Goal: Task Accomplishment & Management: Use online tool/utility

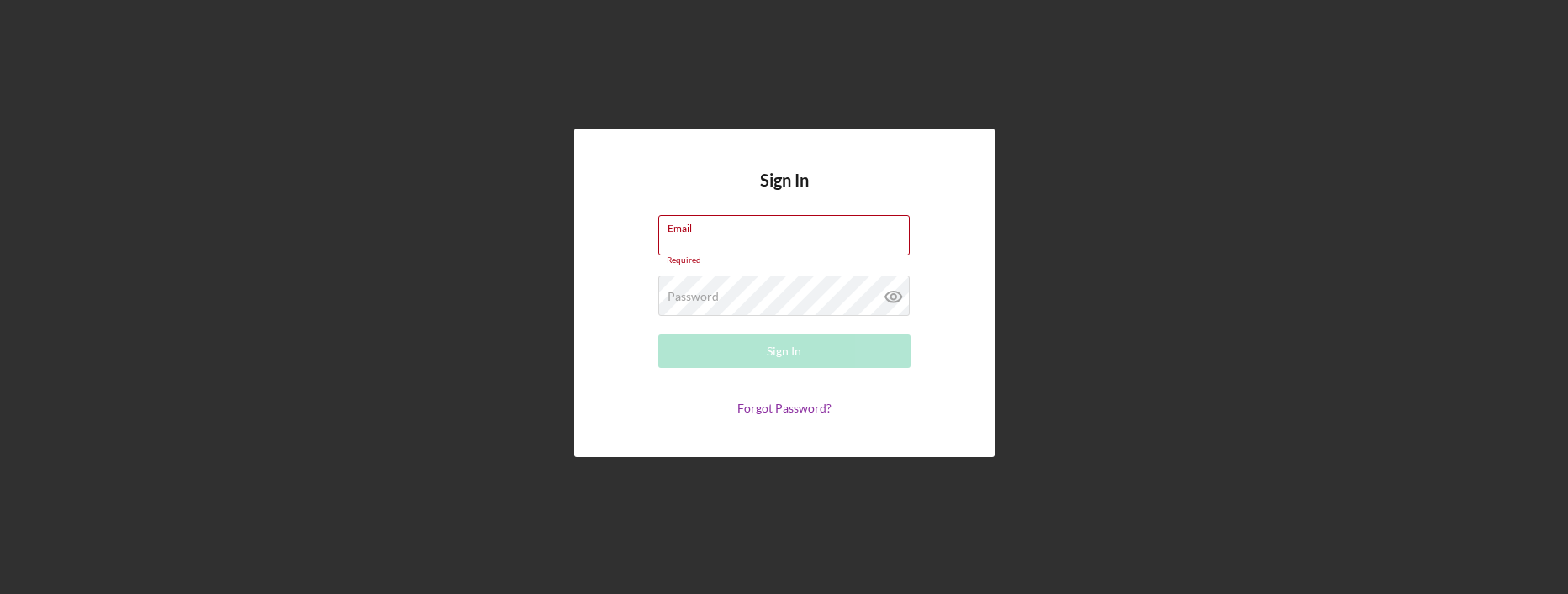
type input "[PERSON_NAME][EMAIL_ADDRESS][DOMAIN_NAME]"
click at [740, 356] on button "Sign In" at bounding box center [784, 351] width 252 height 34
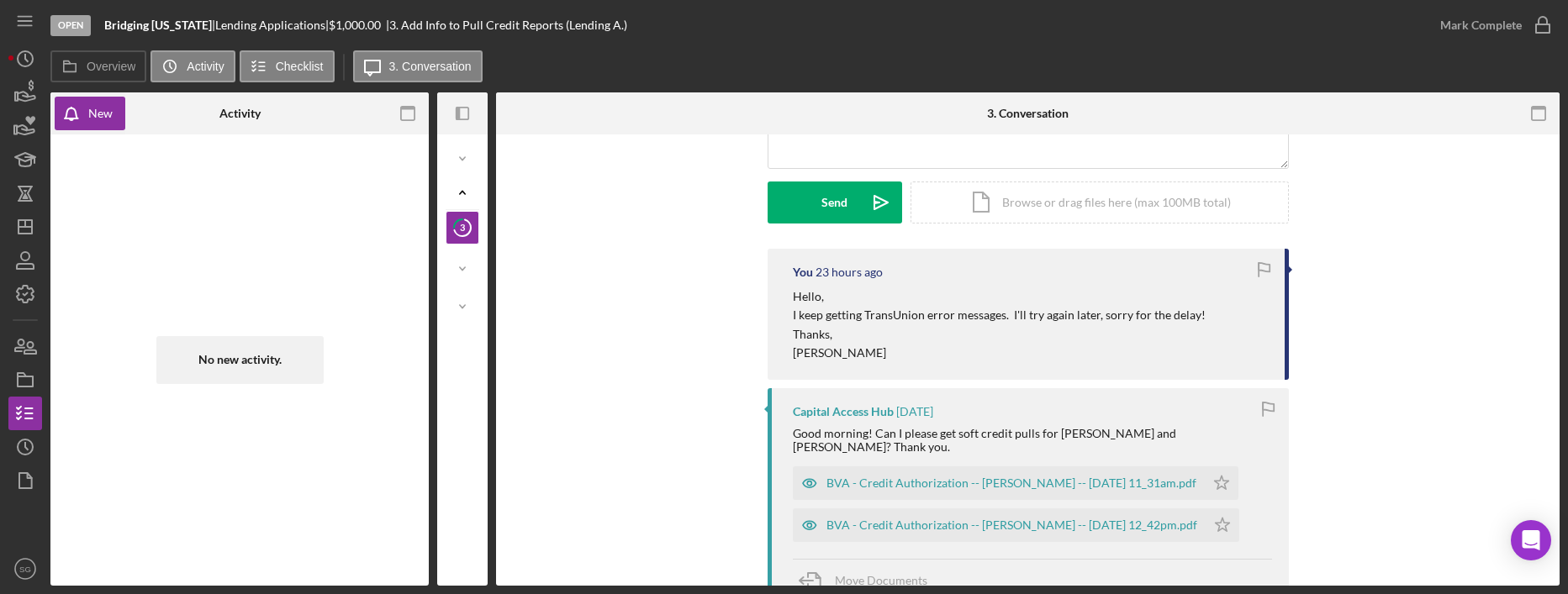
scroll to position [229, 0]
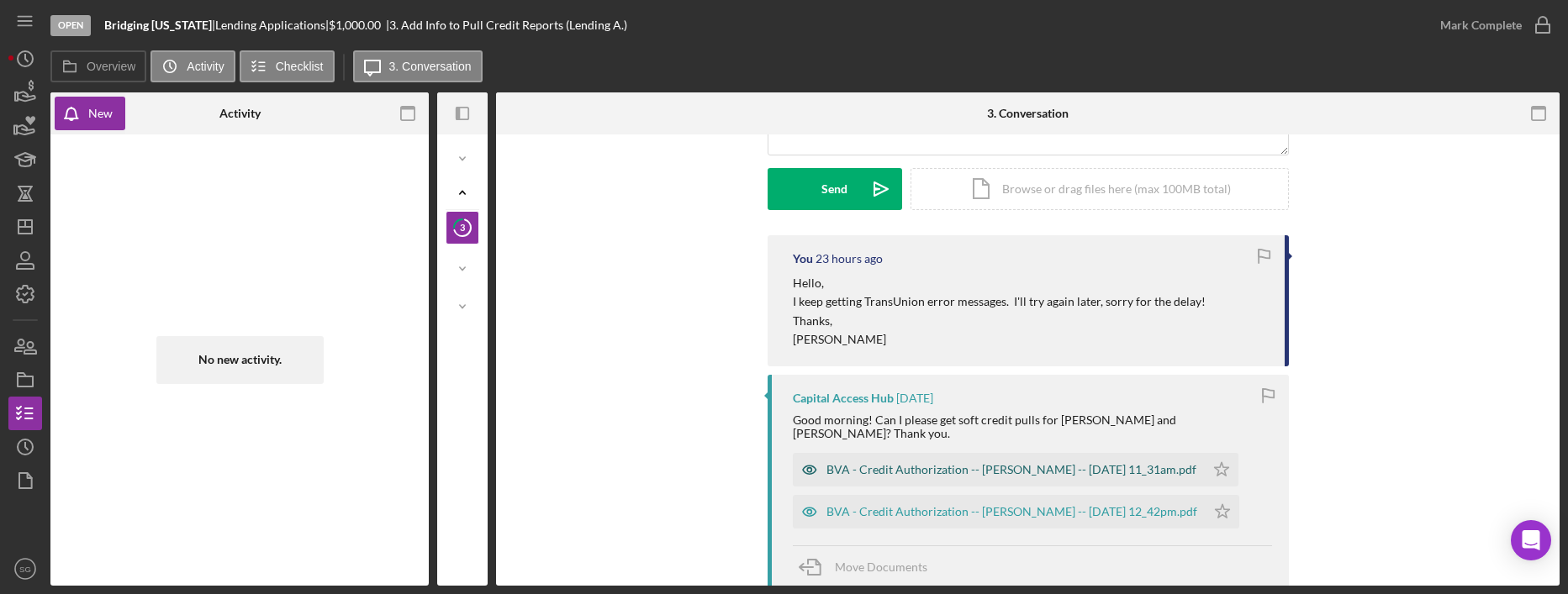
click at [994, 474] on div "BVA - Credit Authorization -- [PERSON_NAME] -- [DATE] 11_31am.pdf" at bounding box center [1011, 470] width 370 height 14
